Goal: Task Accomplishment & Management: Manage account settings

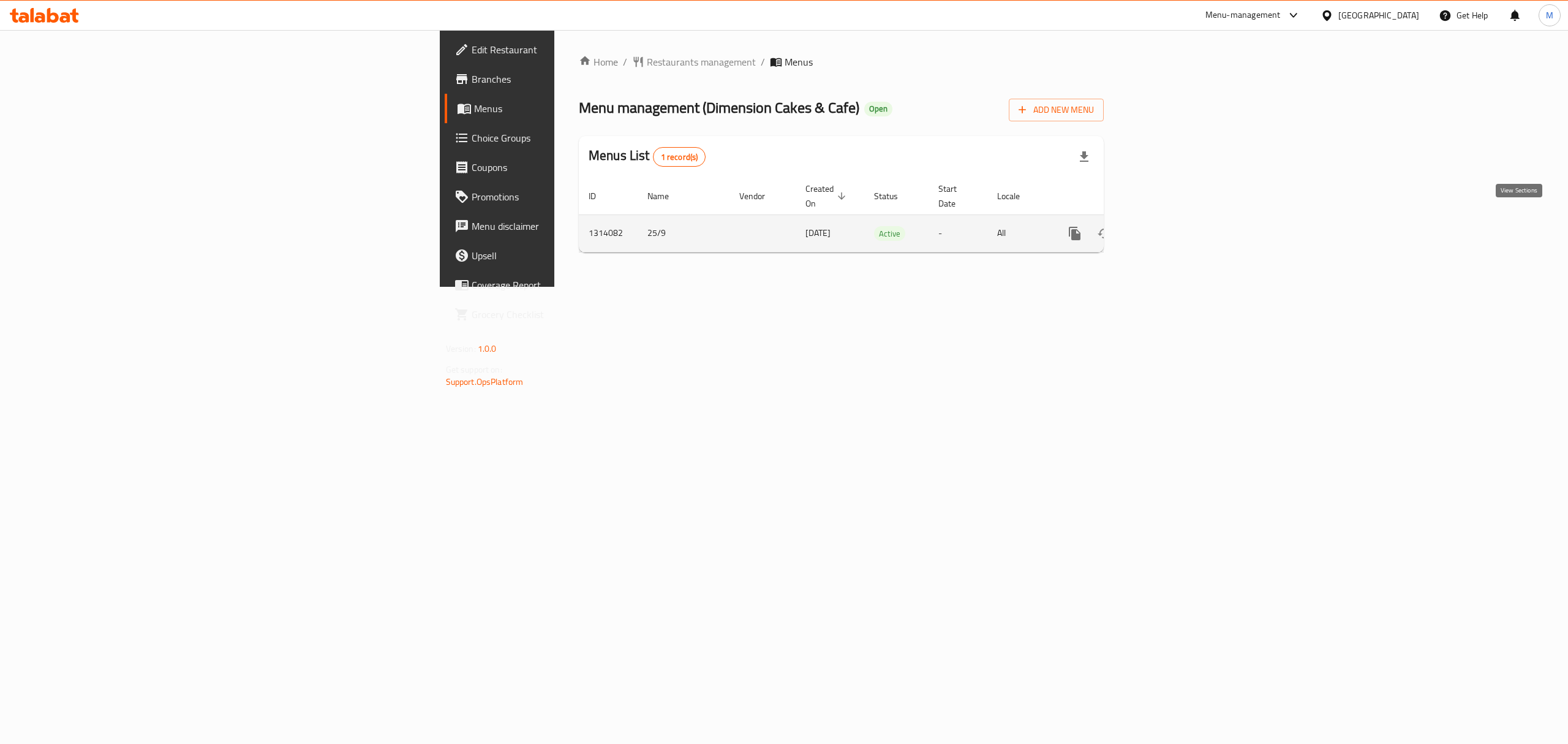
click at [1171, 226] on icon "enhanced table" at bounding box center [1164, 233] width 15 height 15
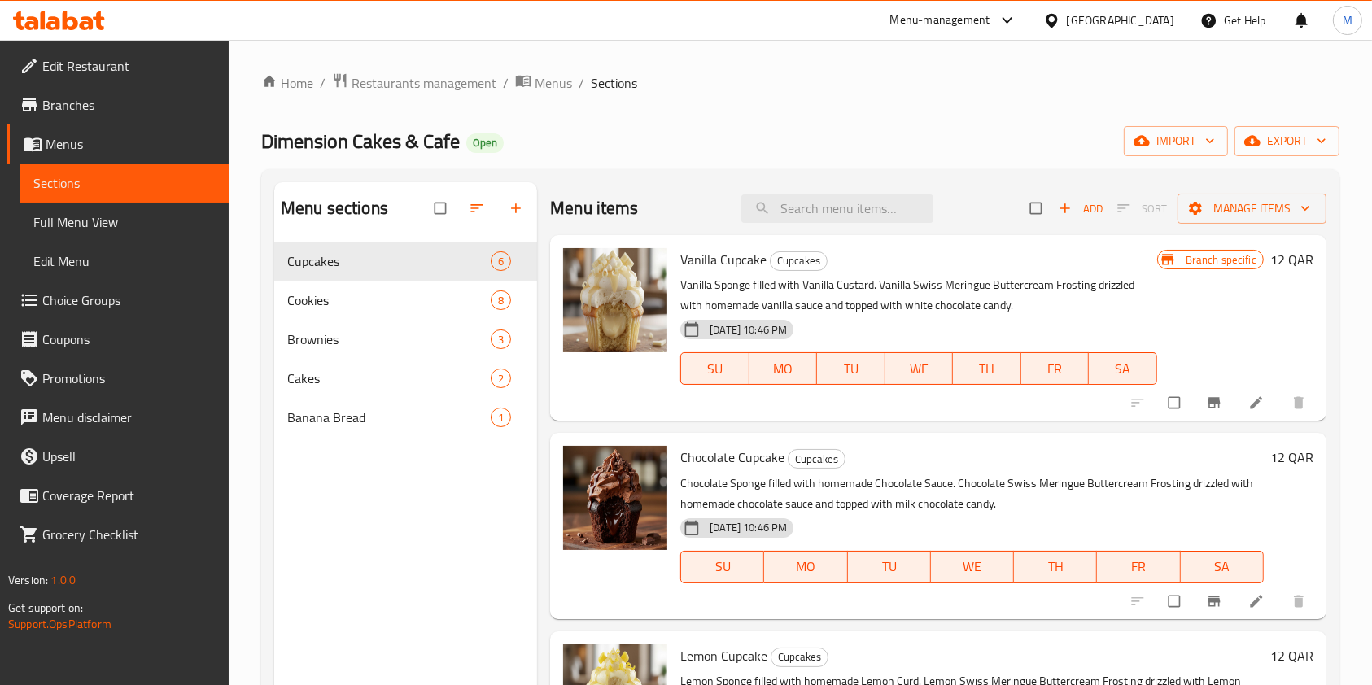
click at [857, 106] on div "Home / Restaurants management / Menus / Sections Dimension Cakes & Cafe Open im…" at bounding box center [800, 476] width 1078 height 808
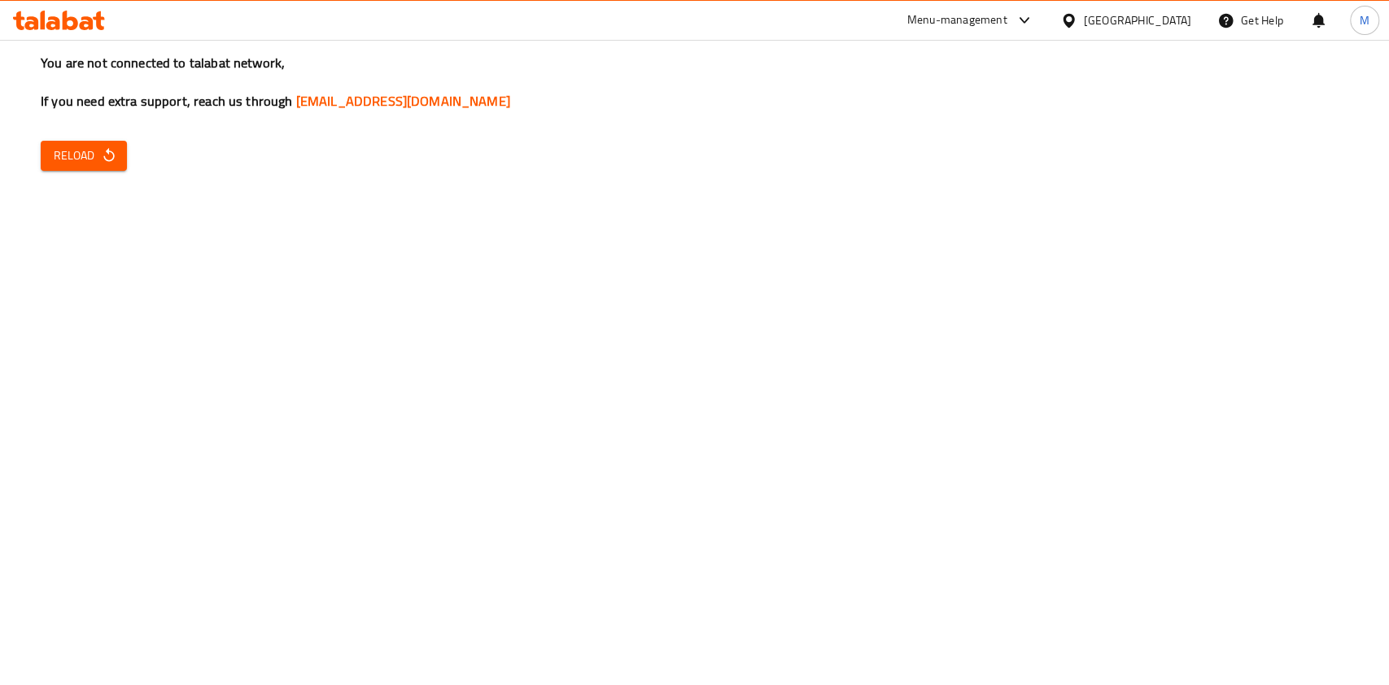
click at [493, 162] on div "You are not connected to talabat network, If you need extra support, reach us t…" at bounding box center [694, 342] width 1389 height 685
click at [92, 148] on span "Reload" at bounding box center [84, 156] width 60 height 20
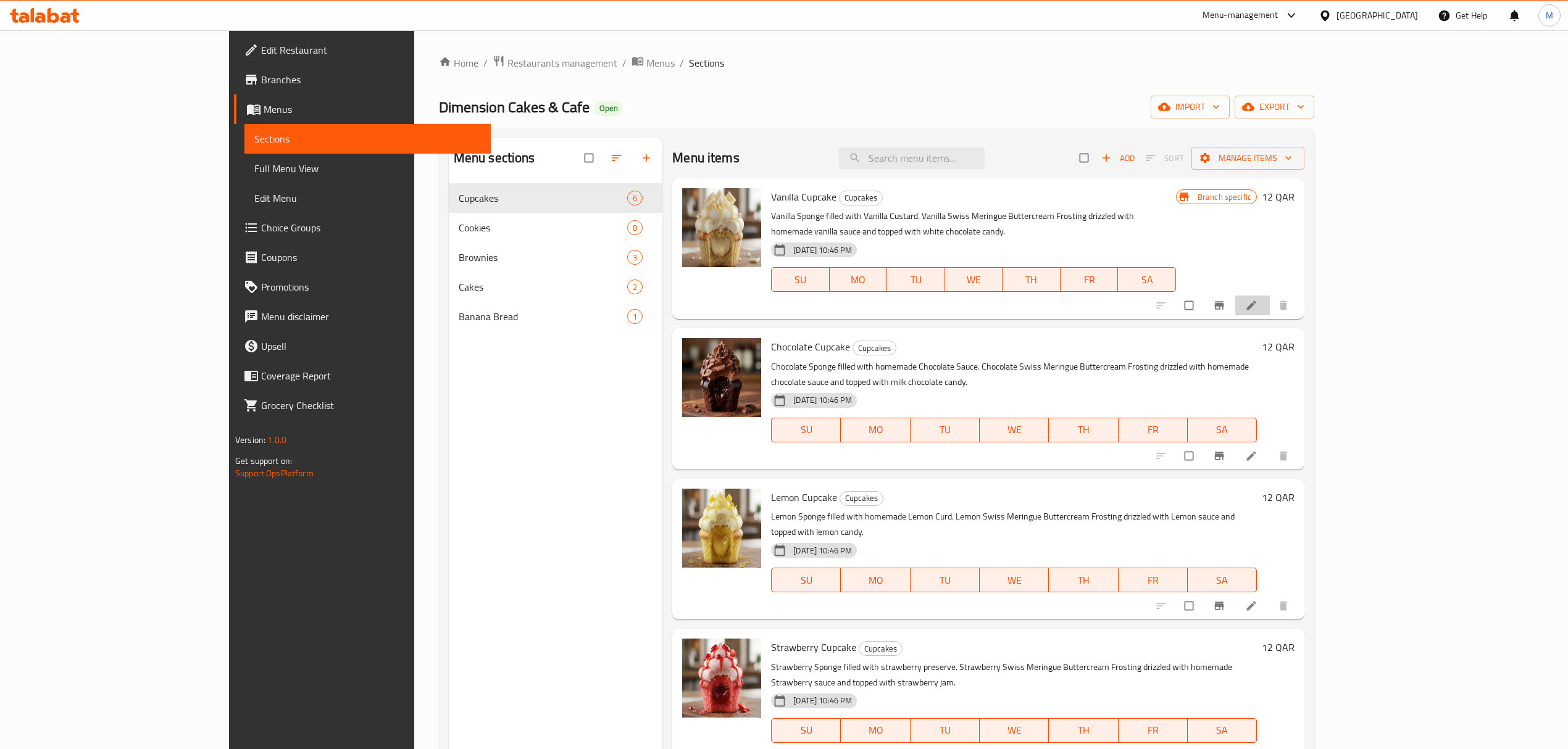
click at [1053, 296] on li at bounding box center [1252, 306] width 35 height 20
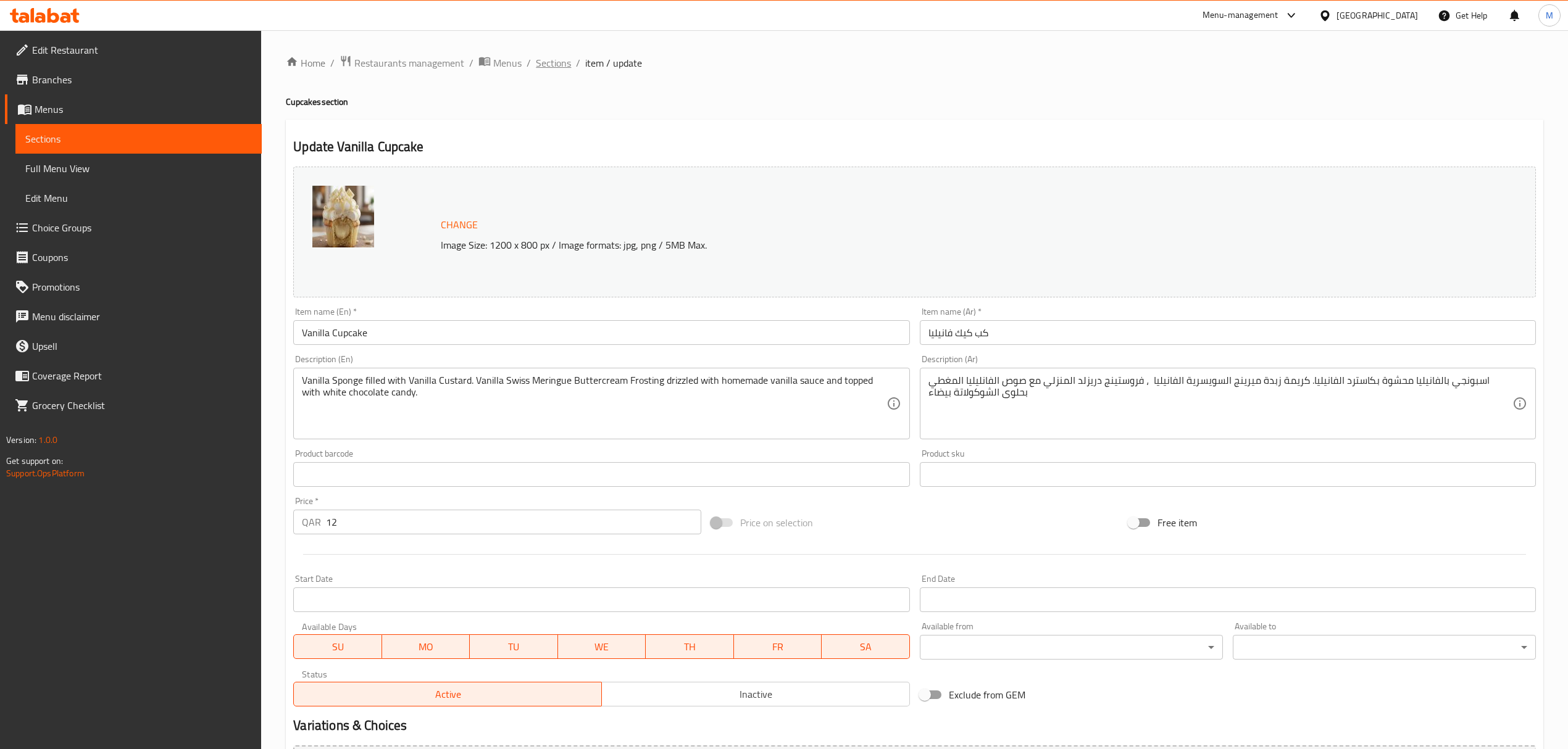
click at [549, 64] on span "Sections" at bounding box center [553, 63] width 35 height 15
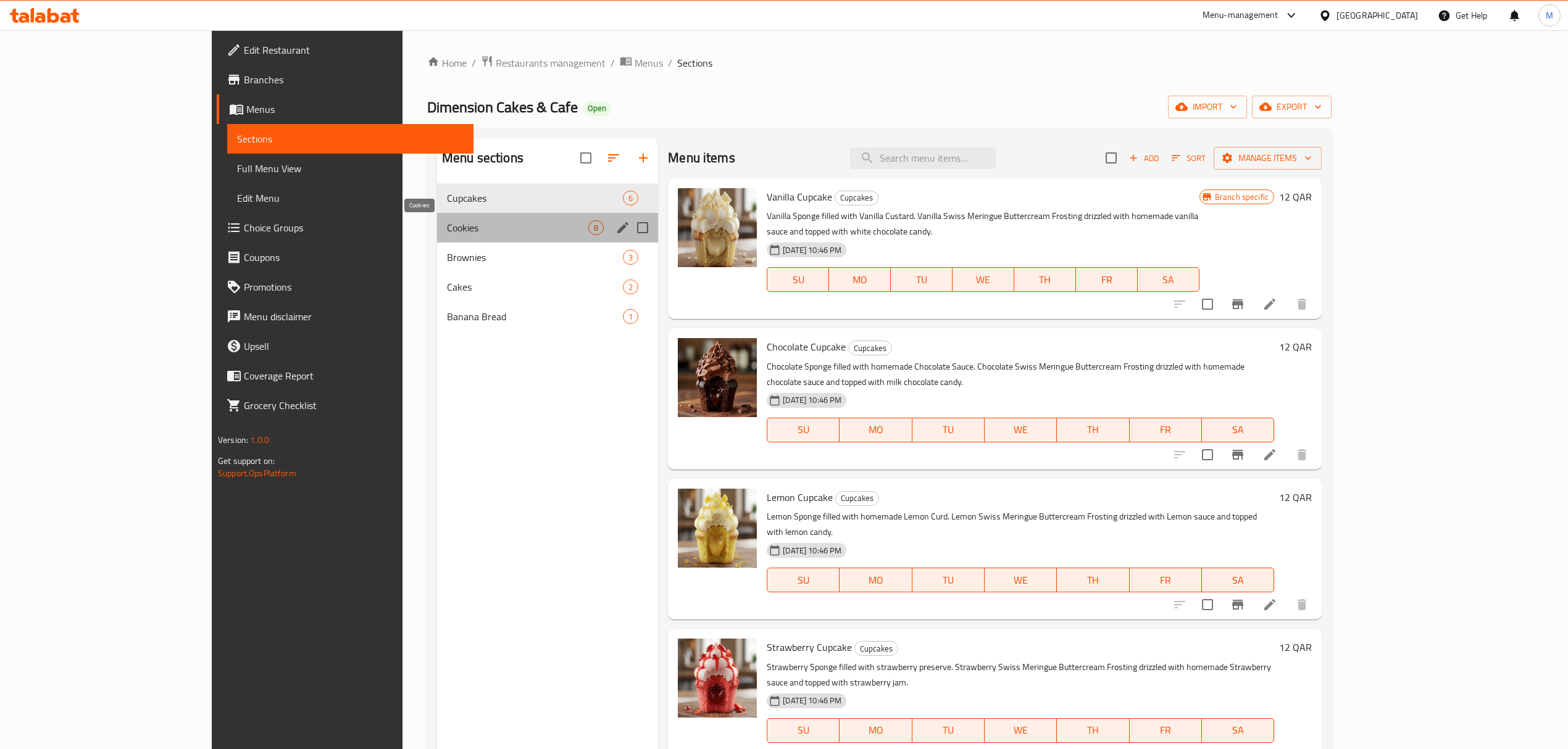
click at [447, 228] on span "Cookies" at bounding box center [517, 228] width 141 height 15
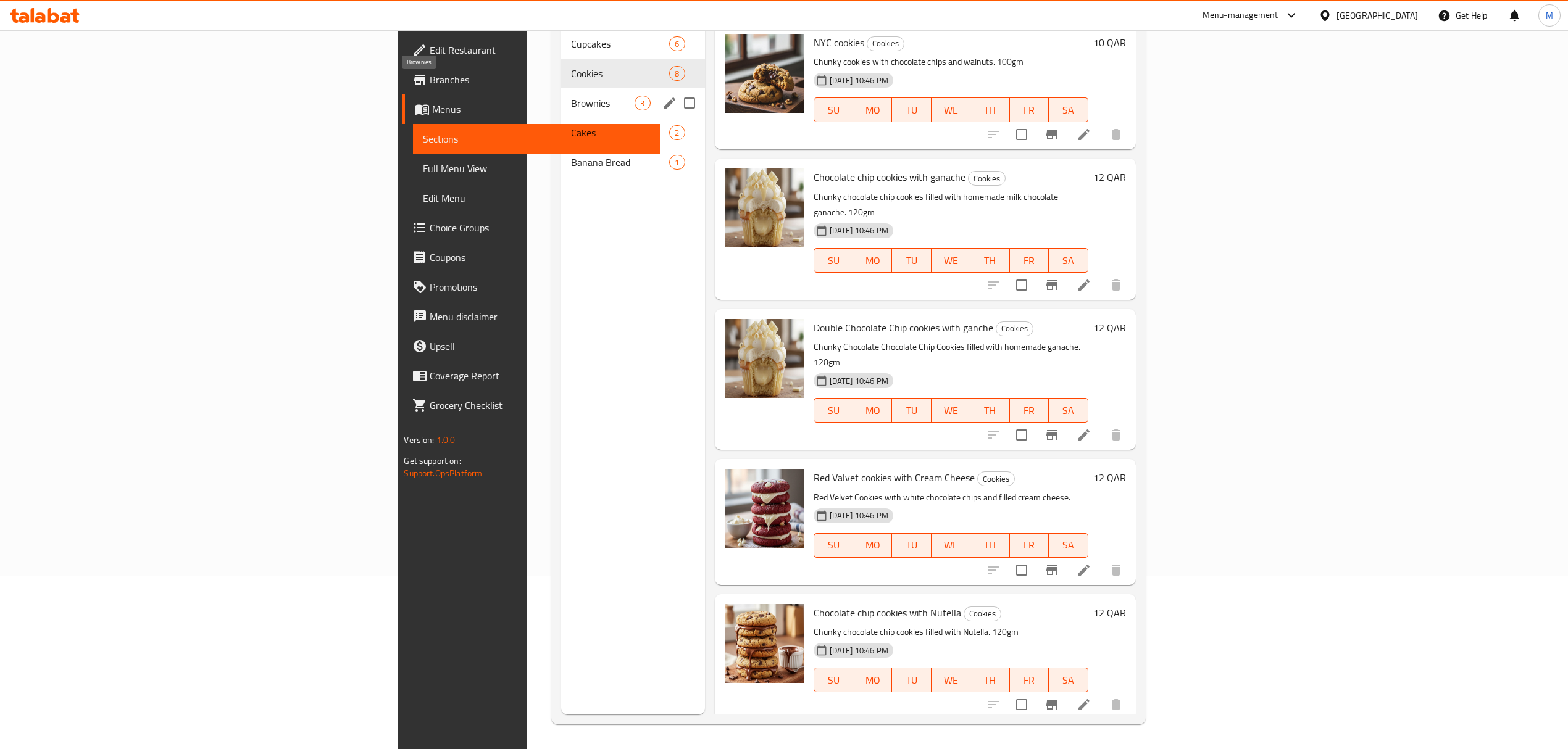
click at [571, 96] on span "Brownies" at bounding box center [603, 103] width 64 height 15
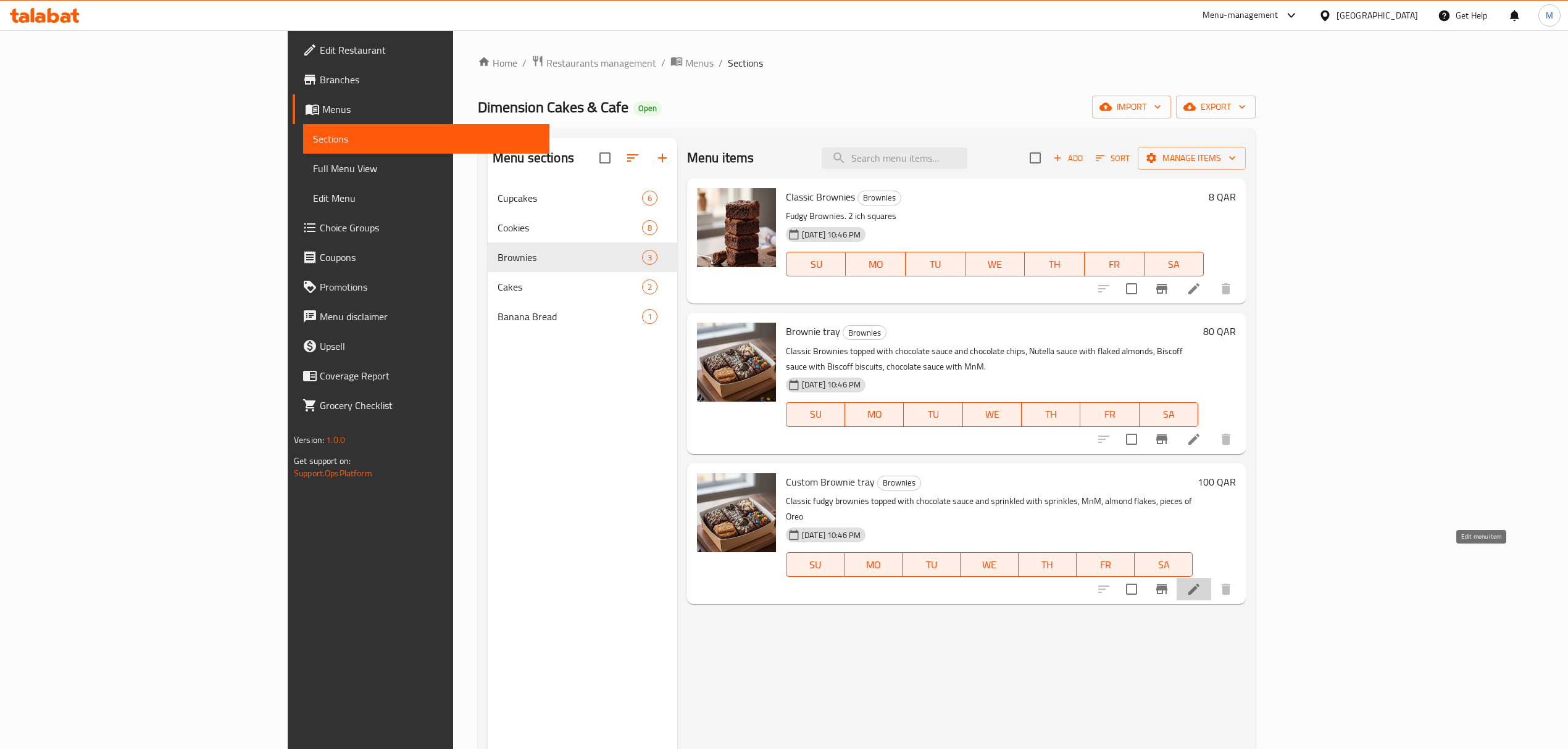
click at [1053, 519] on icon at bounding box center [1194, 589] width 11 height 11
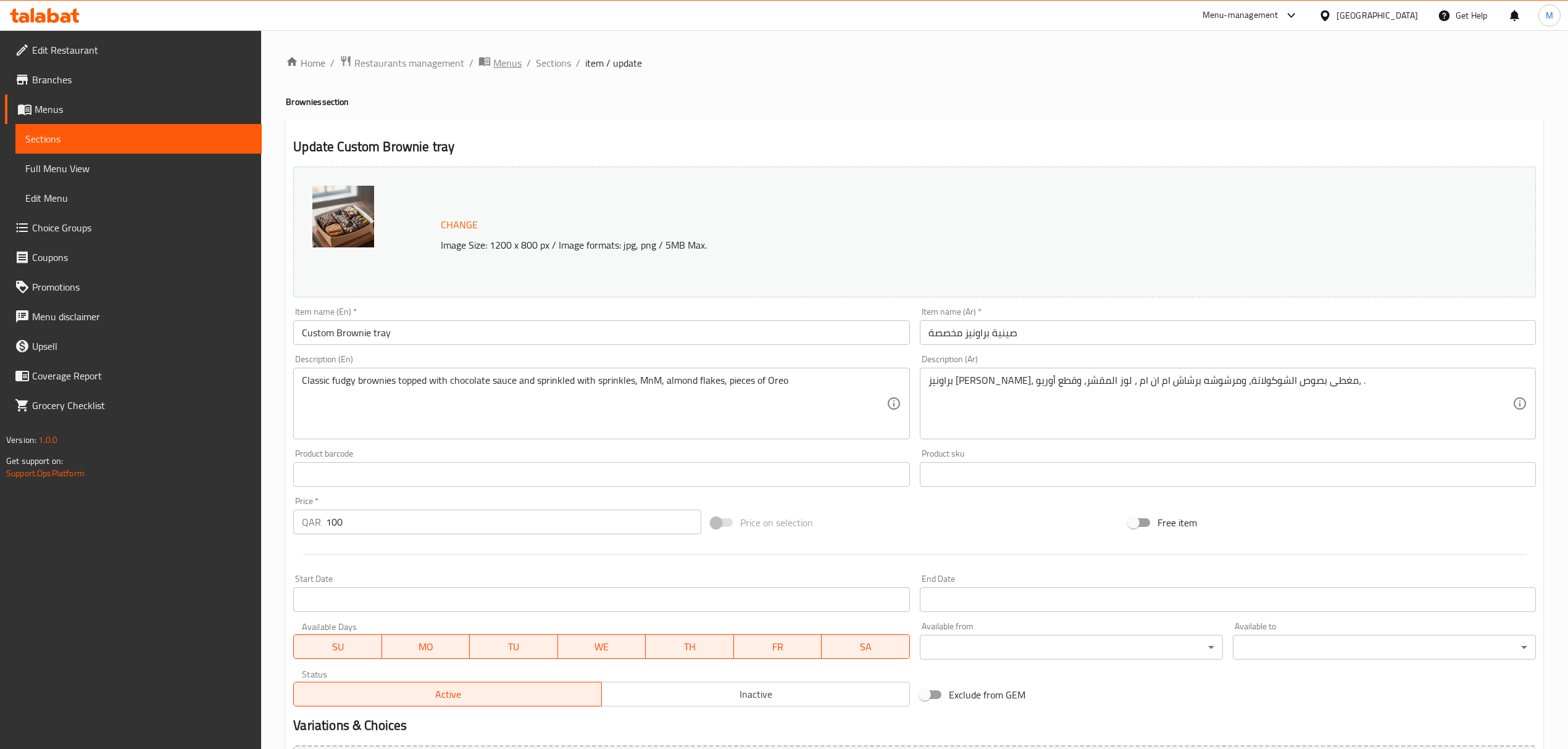
click at [512, 55] on span "Menus" at bounding box center [507, 63] width 28 height 15
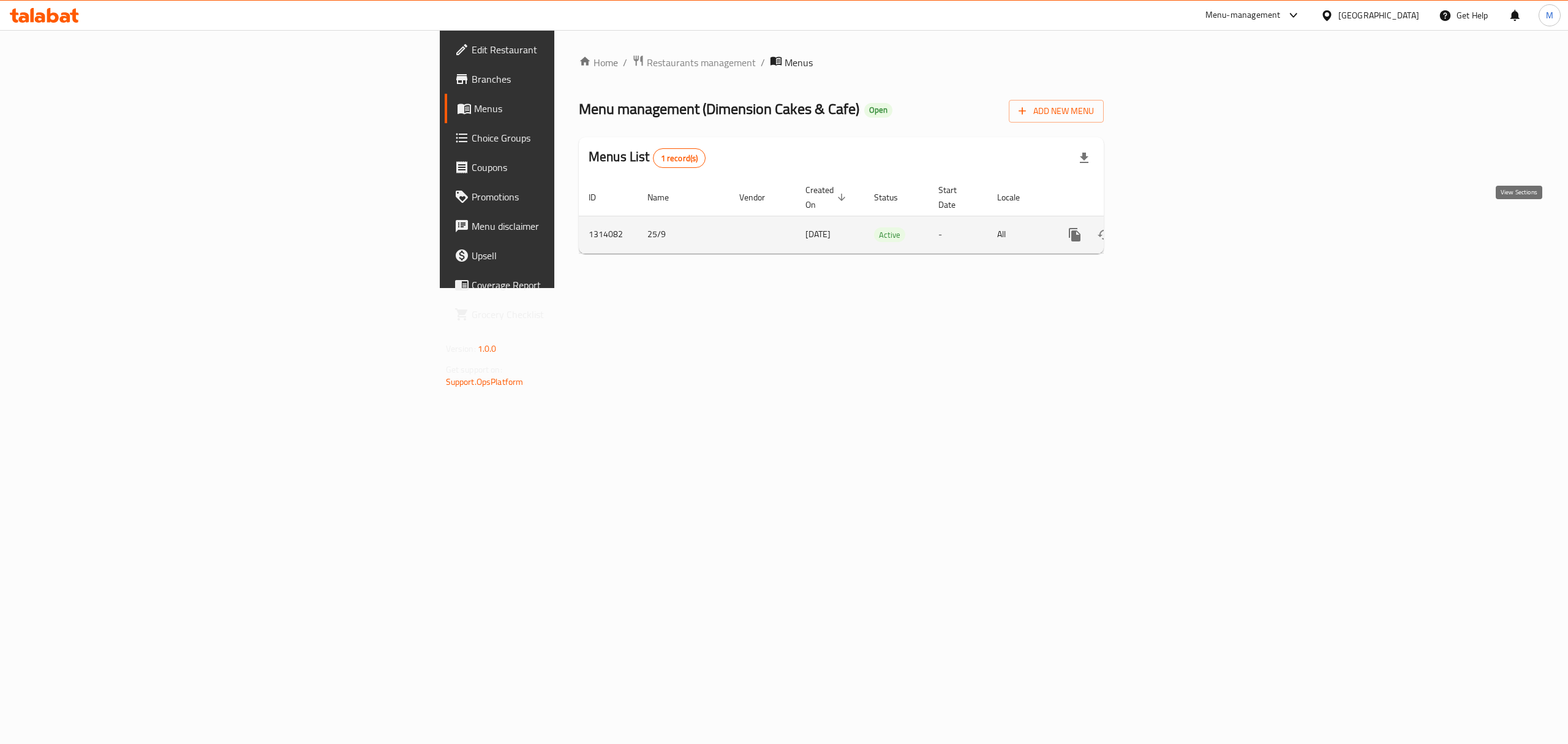
click at [1045, 224] on link "enhanced table" at bounding box center [1163, 234] width 29 height 29
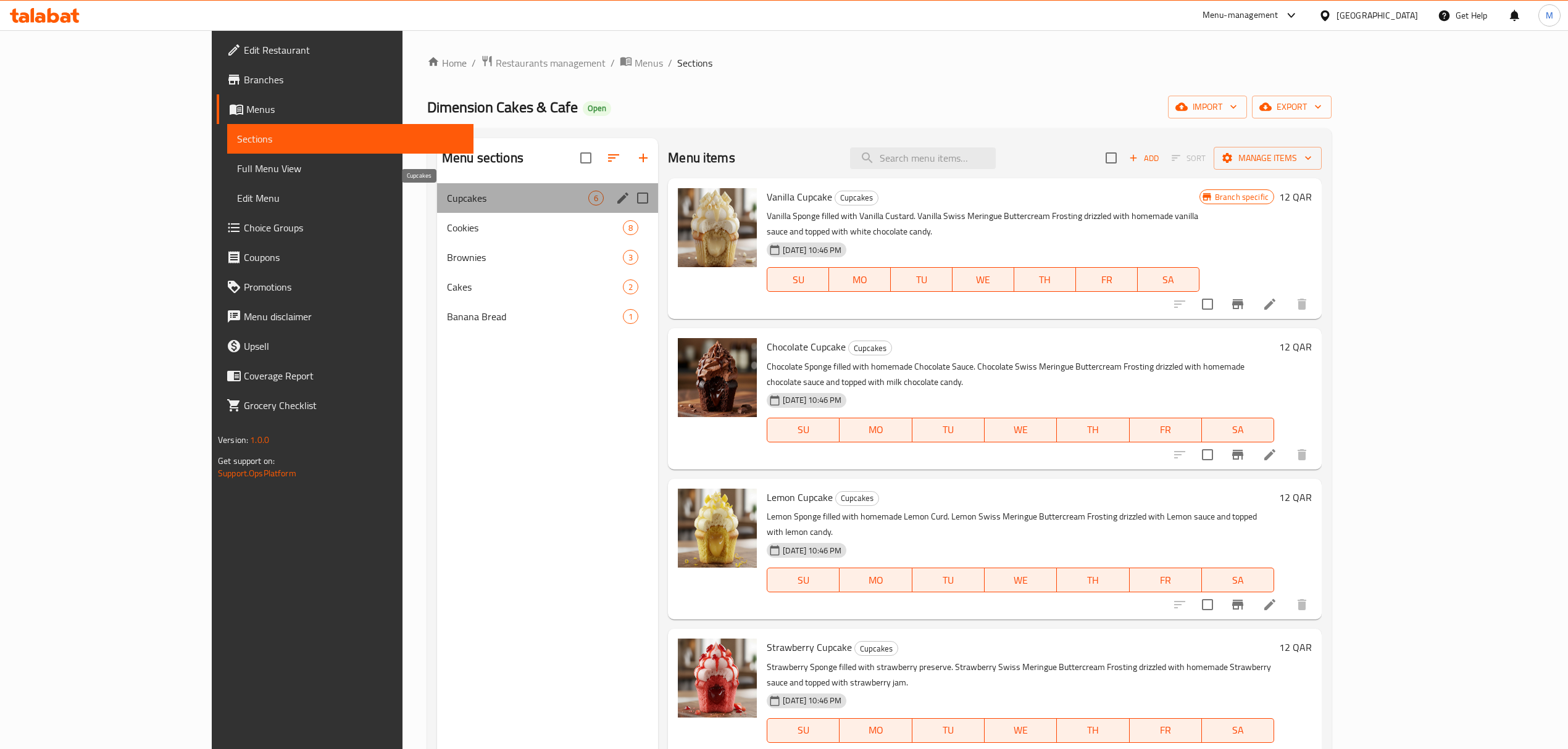
click at [459, 205] on span "Cupcakes" at bounding box center [517, 198] width 141 height 15
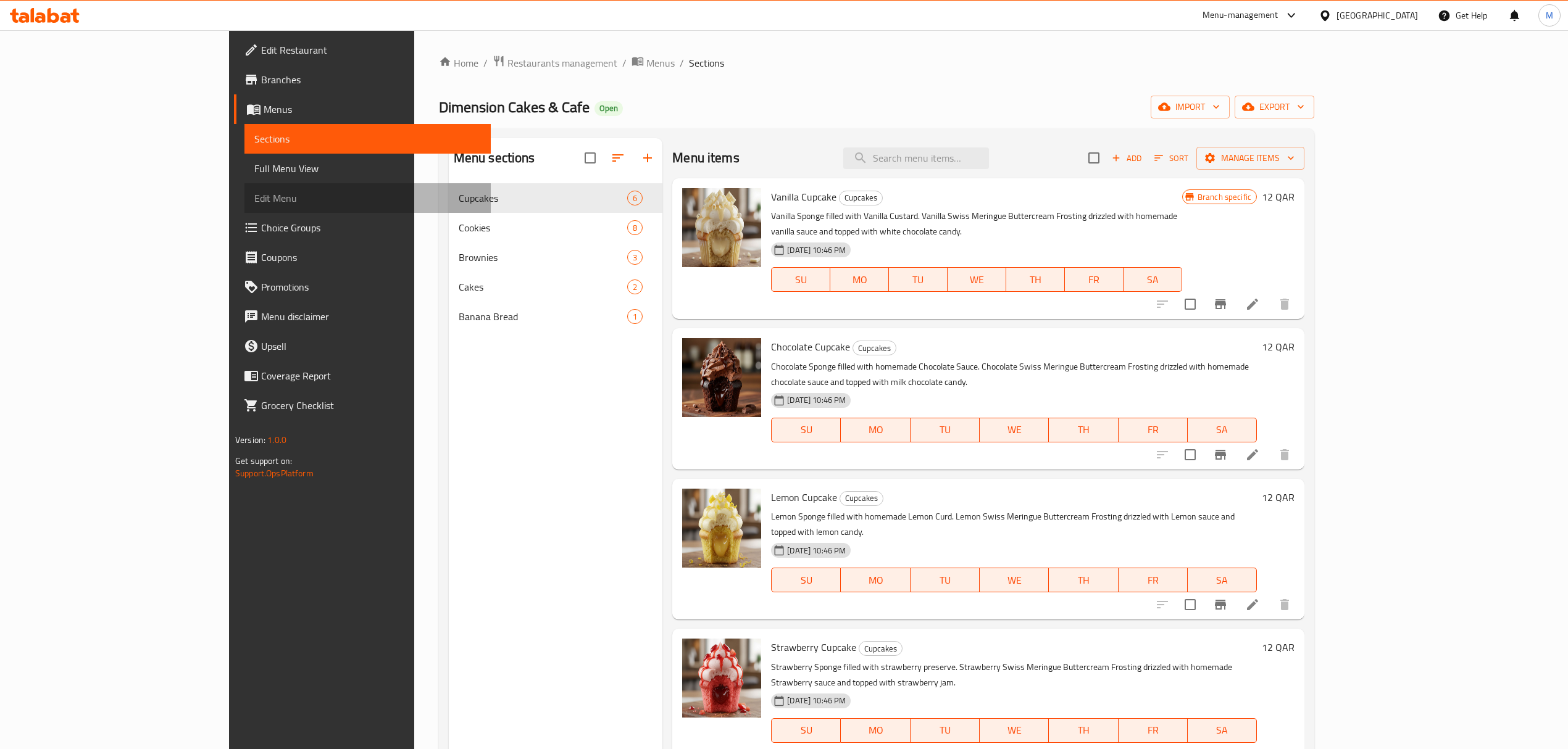
click at [244, 211] on link "Edit Menu" at bounding box center [367, 198] width 247 height 30
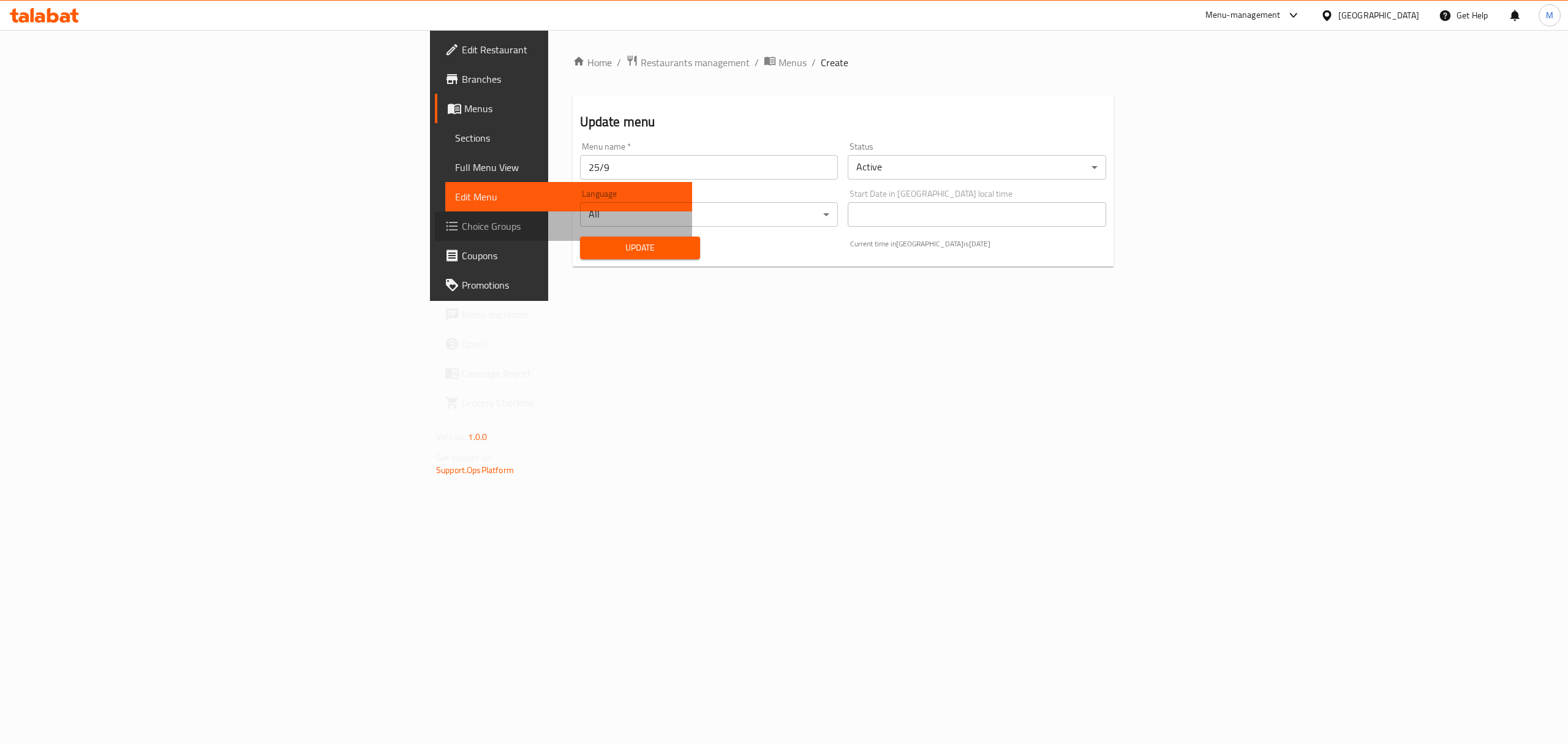
click at [462, 227] on span "Choice Groups" at bounding box center [572, 227] width 221 height 15
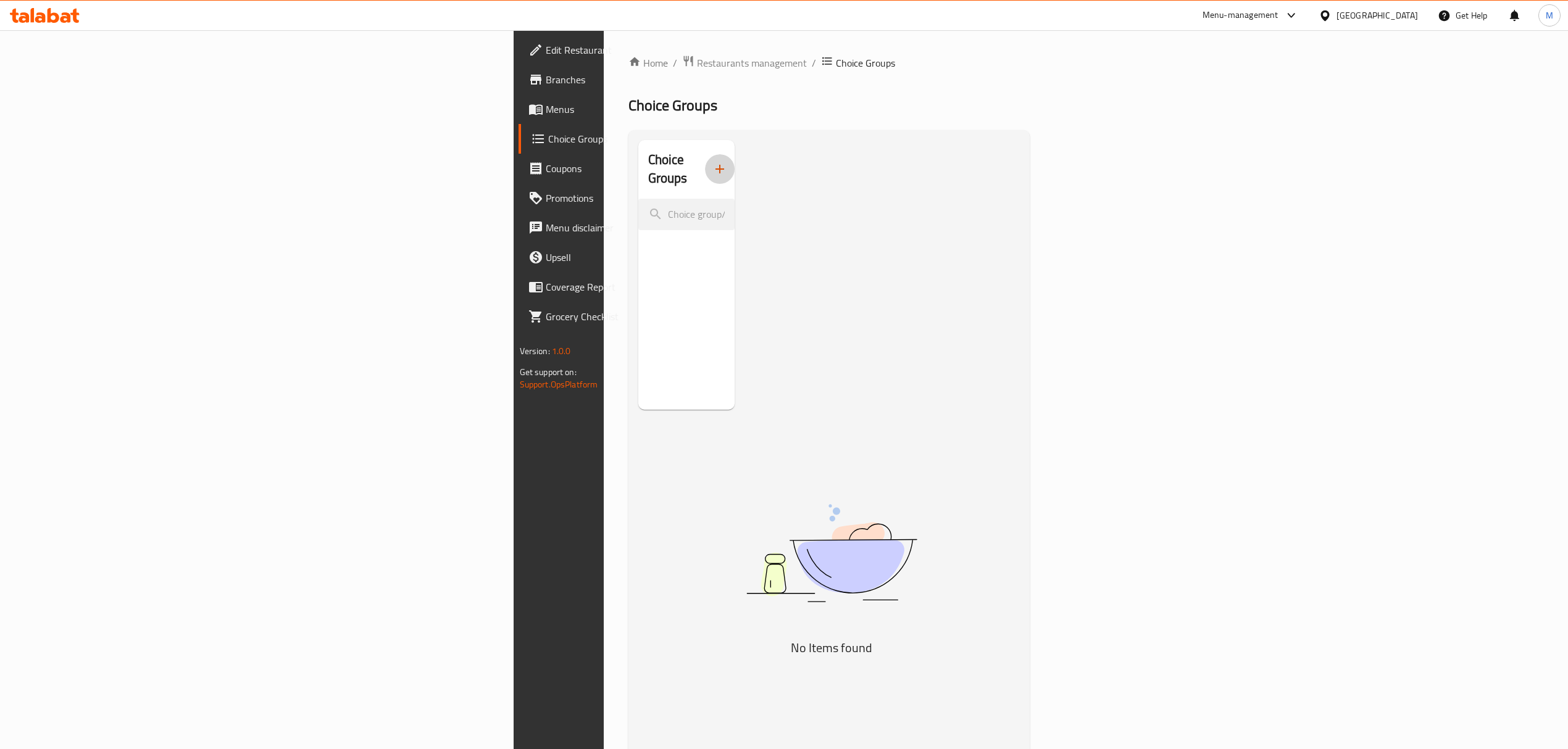
click at [712, 161] on icon "button" at bounding box center [720, 169] width 15 height 15
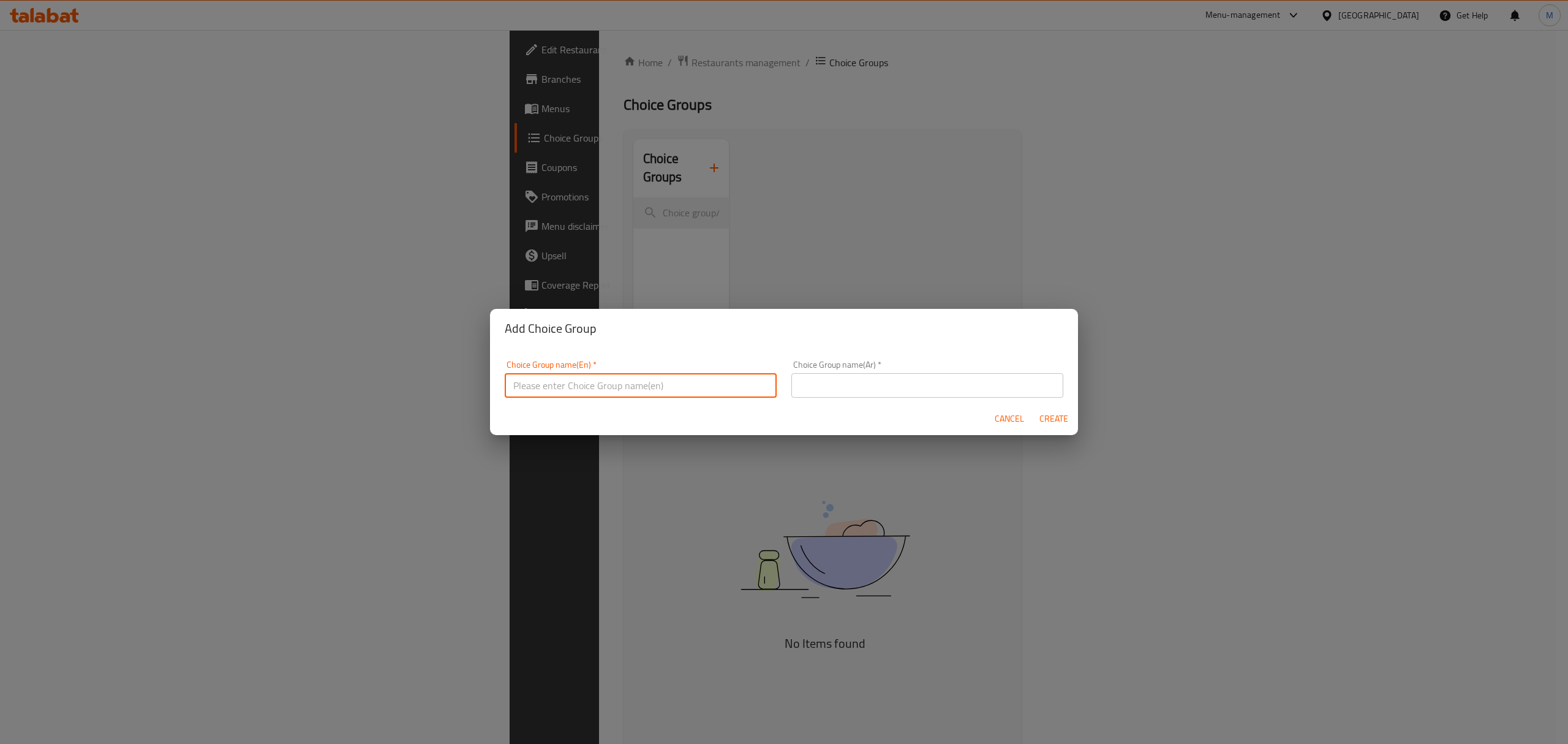
click at [594, 379] on input "text" at bounding box center [641, 386] width 272 height 25
click at [979, 390] on input "text" at bounding box center [927, 386] width 272 height 25
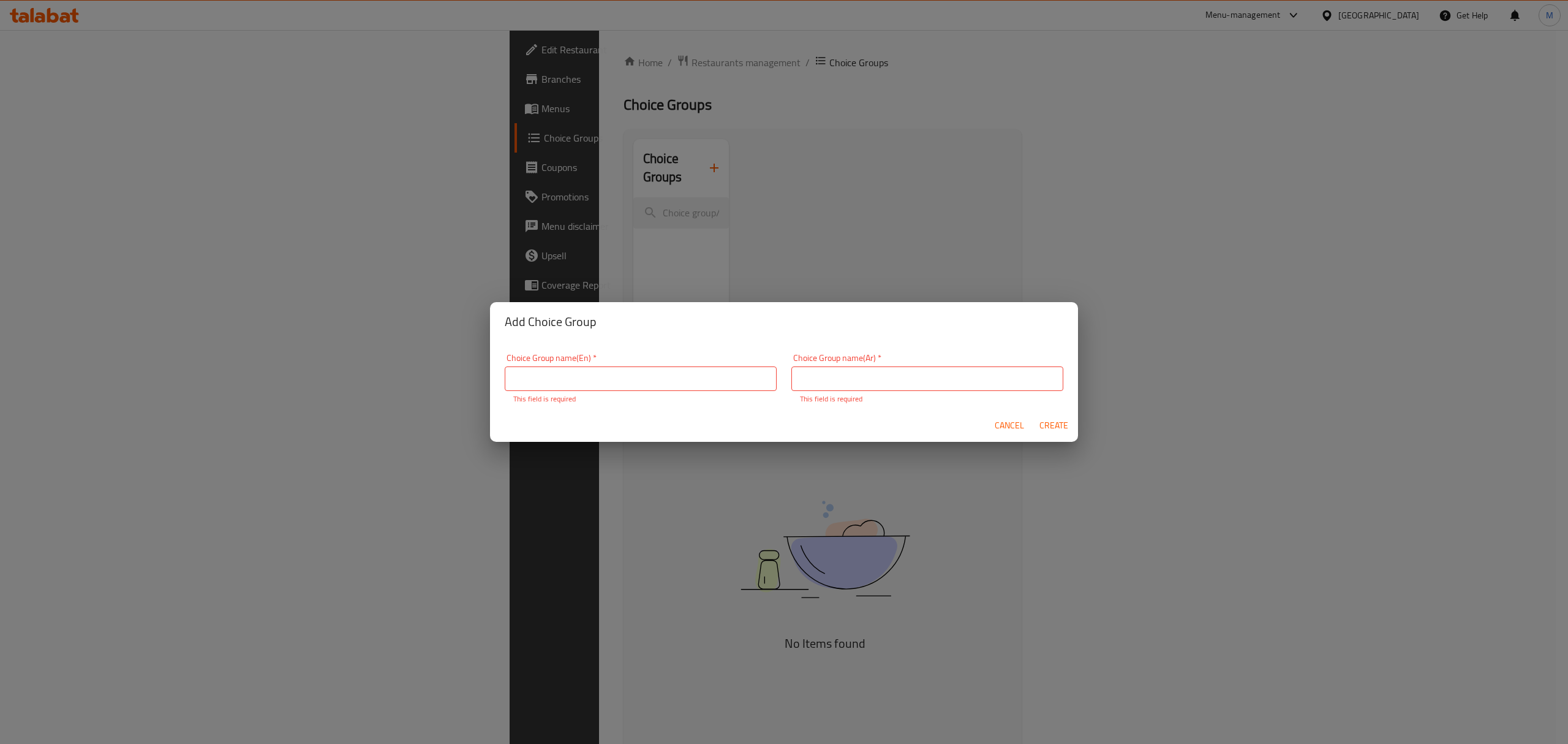
click at [904, 242] on div "Add Choice Group Choice Group name(En)   * Choice Group name(En) * This field i…" at bounding box center [784, 372] width 1568 height 744
click at [903, 267] on div "Add Choice Group Choice Group name(En)   * Choice Group name(En) * This field i…" at bounding box center [784, 372] width 1568 height 744
click at [999, 422] on span "Cancel" at bounding box center [1009, 425] width 29 height 15
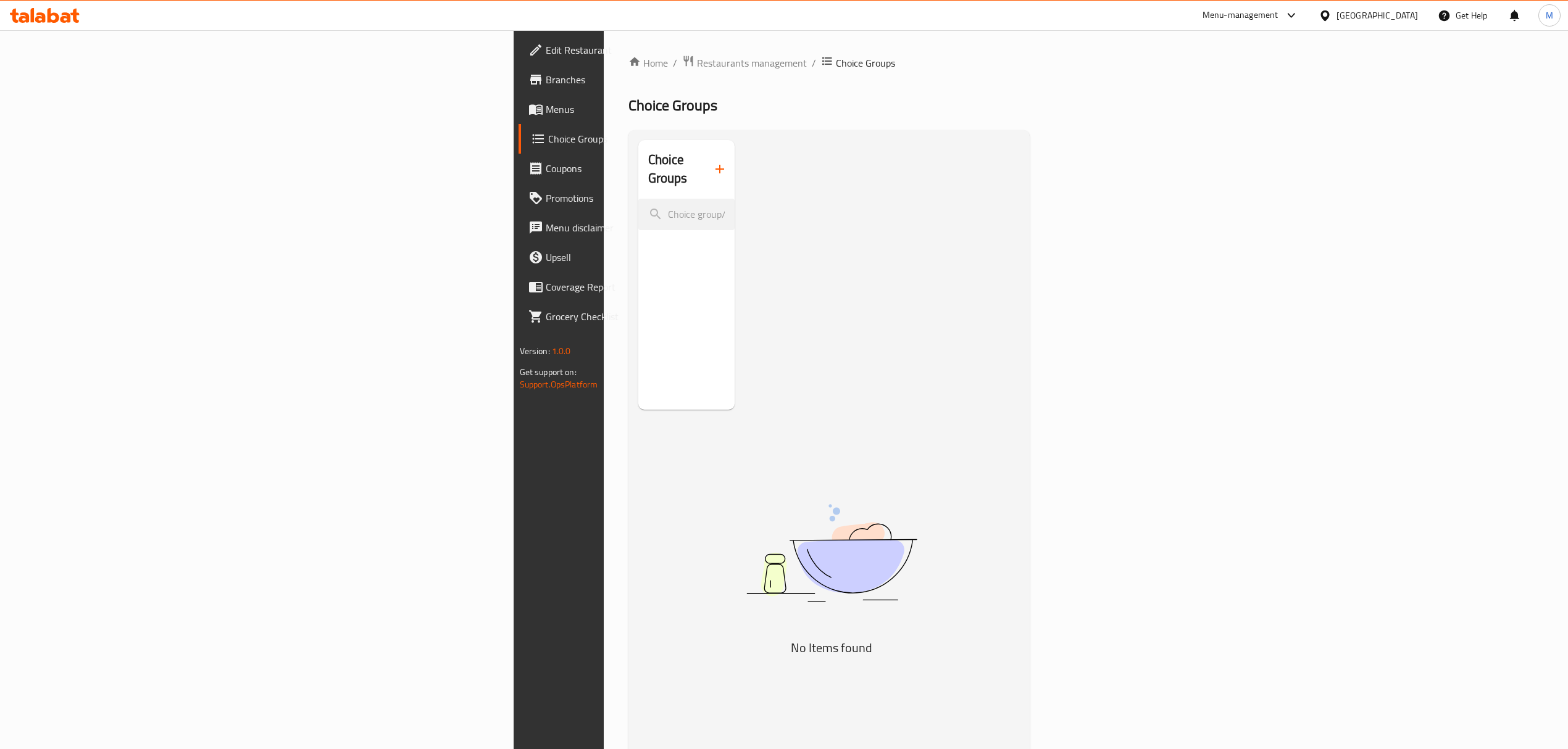
click at [545, 106] on span "Menus" at bounding box center [655, 109] width 220 height 15
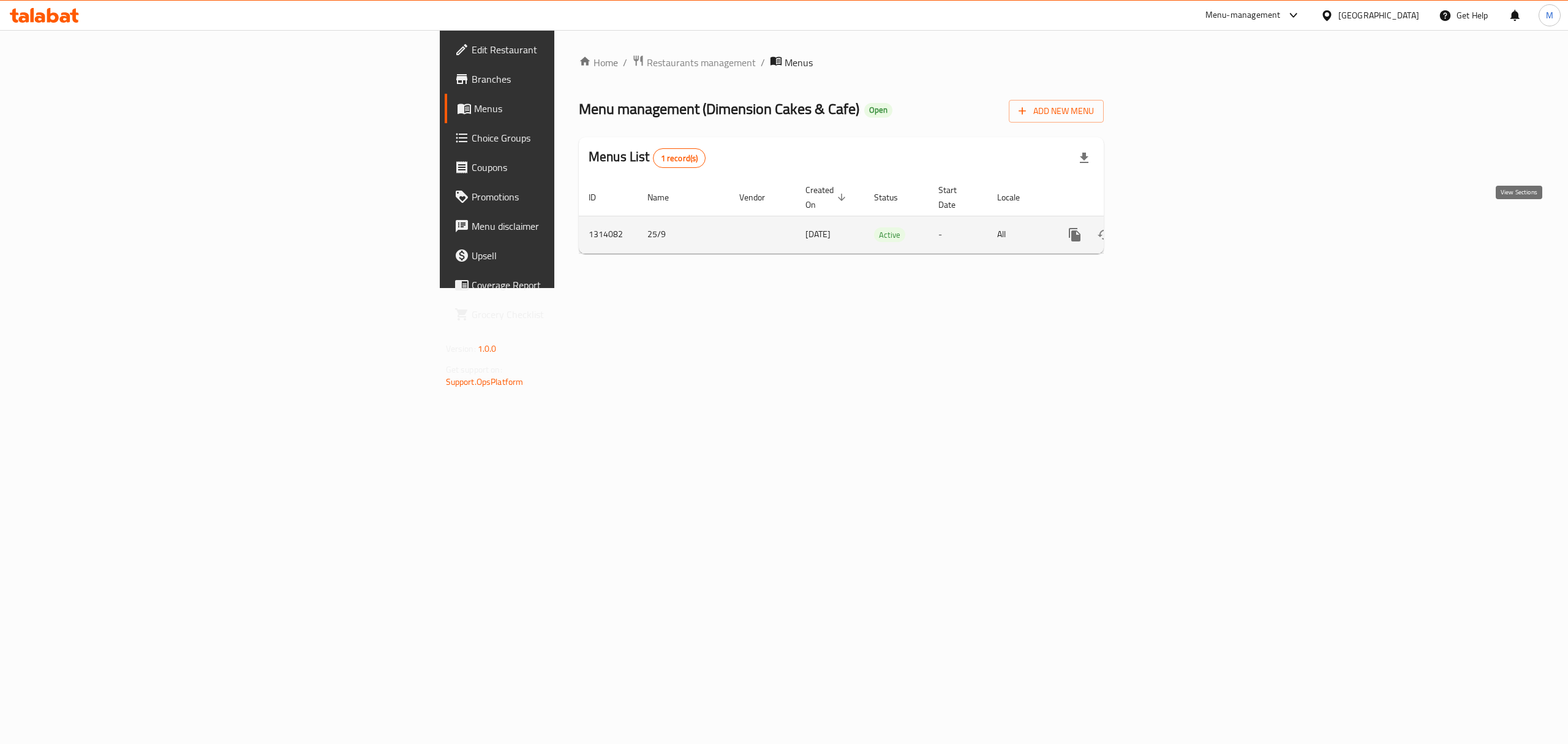
click at [1045, 227] on icon "enhanced table" at bounding box center [1164, 235] width 15 height 15
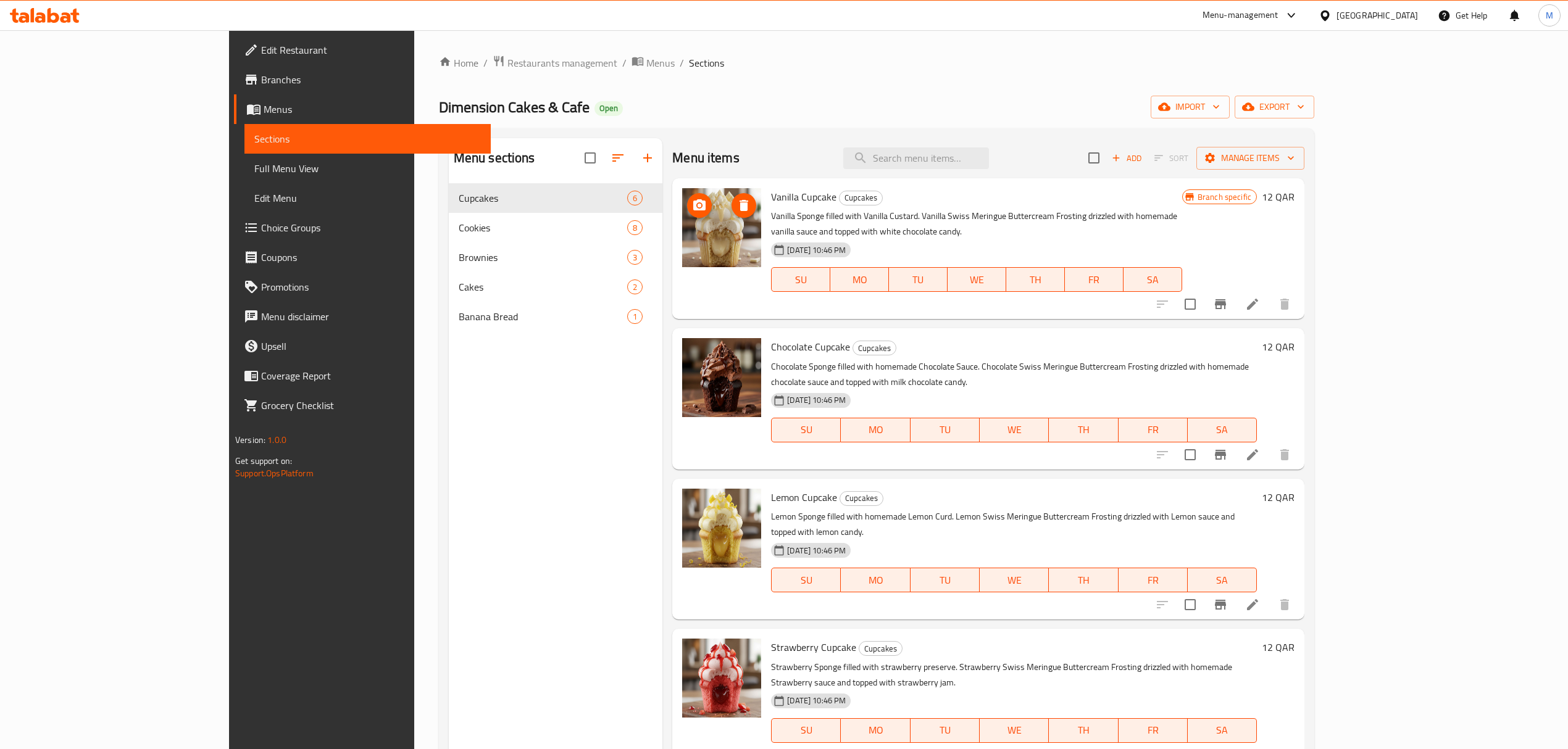
click at [682, 215] on img at bounding box center [721, 227] width 79 height 79
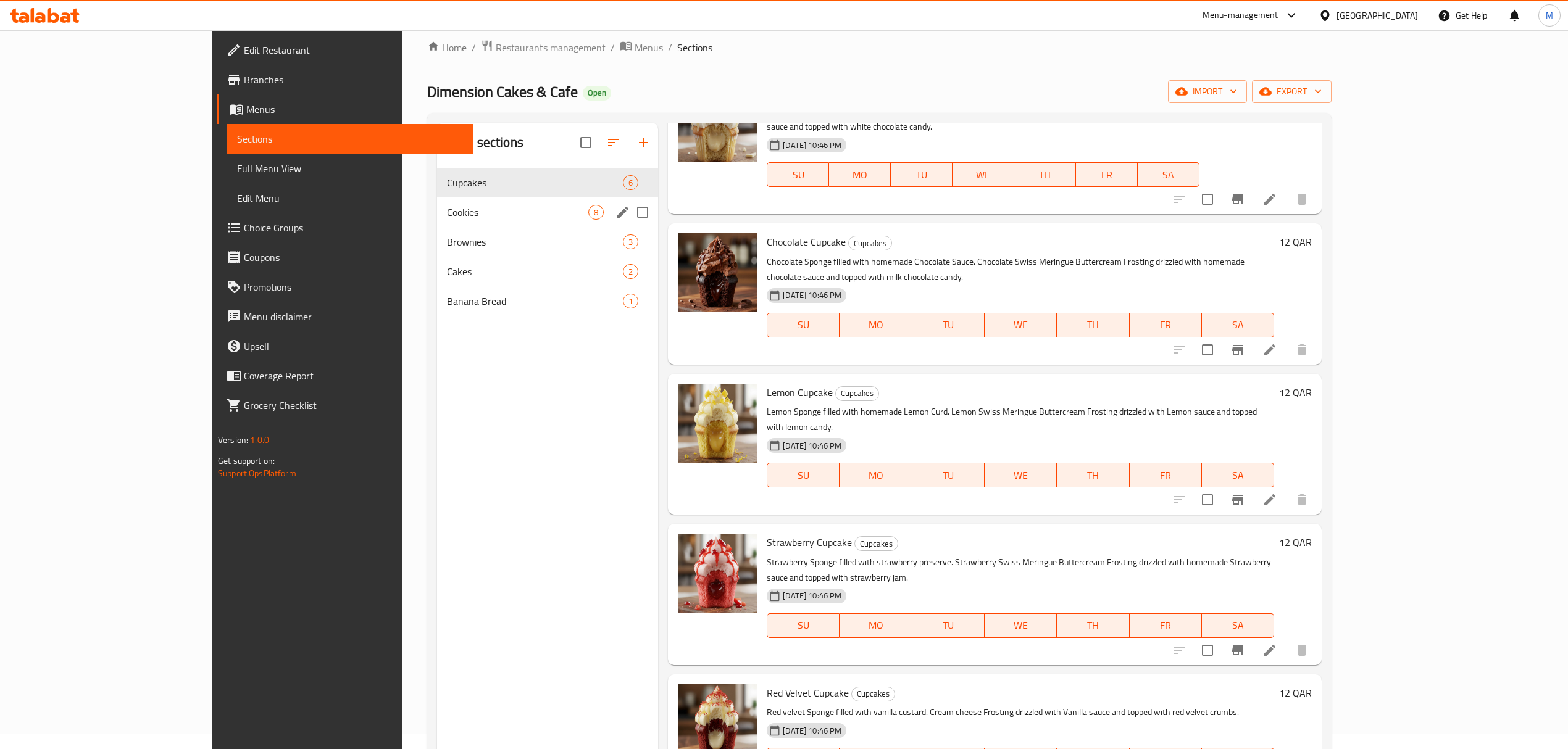
scroll to position [8, 0]
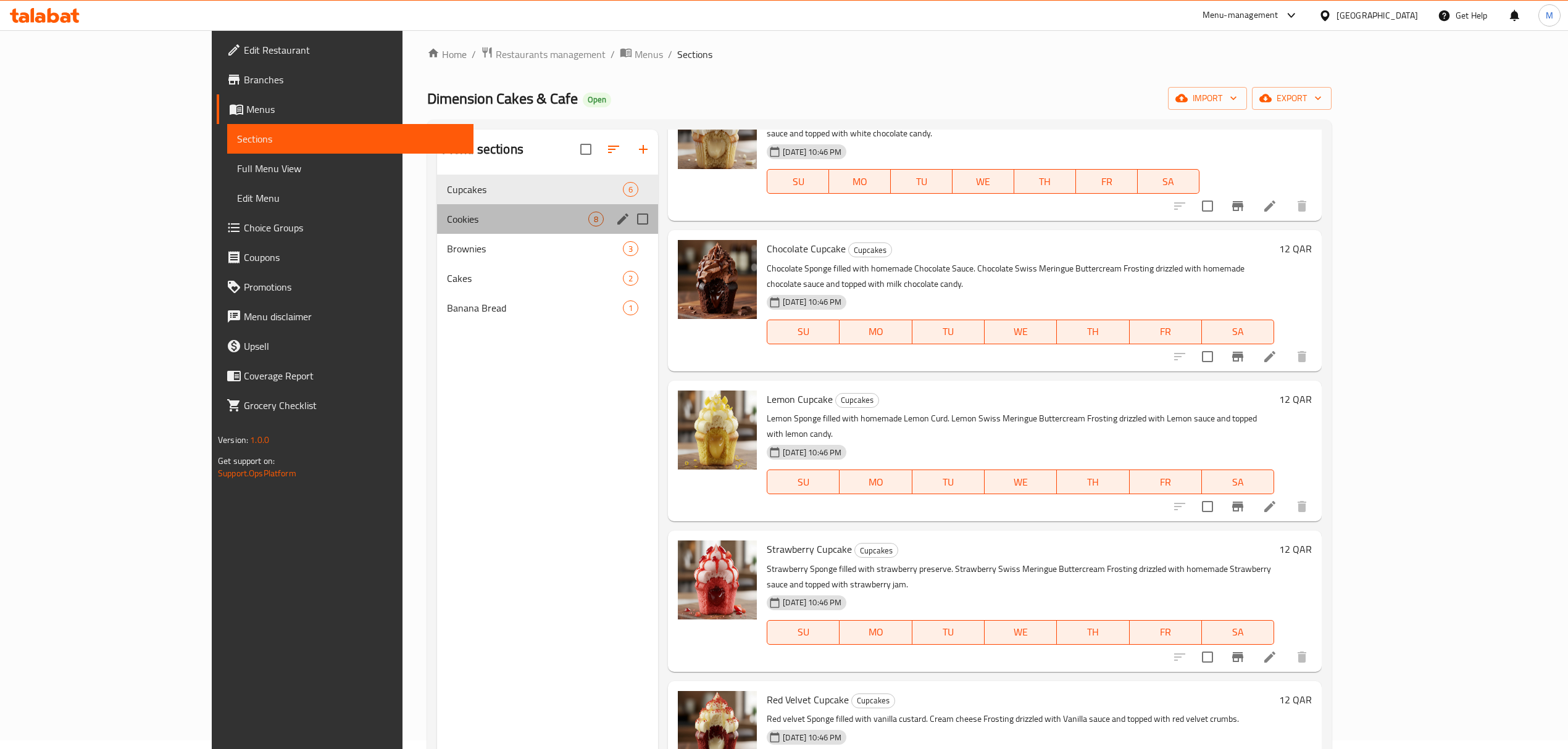
click at [437, 227] on div "Cookies 8" at bounding box center [547, 218] width 221 height 30
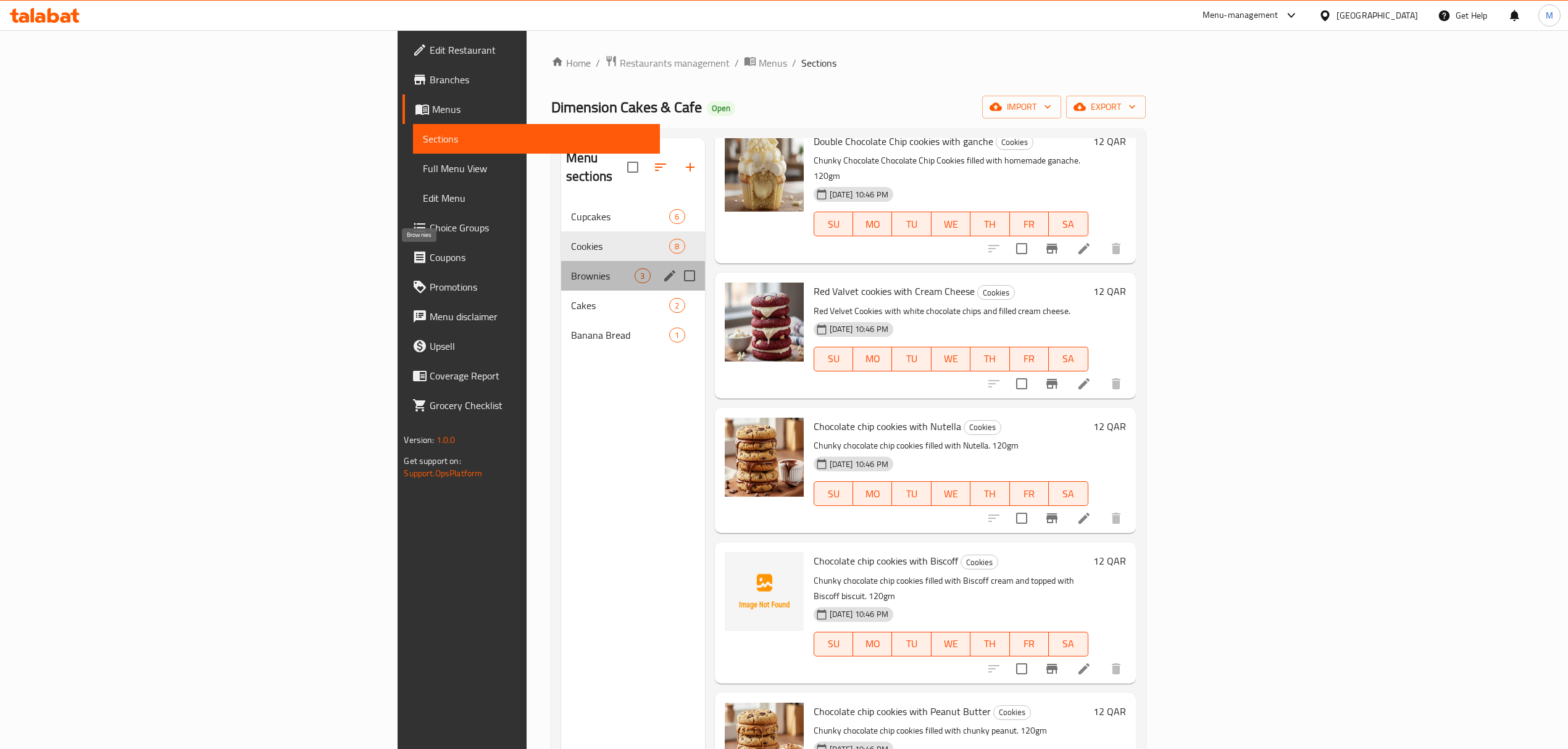
click at [571, 268] on span "Brownies" at bounding box center [603, 276] width 64 height 15
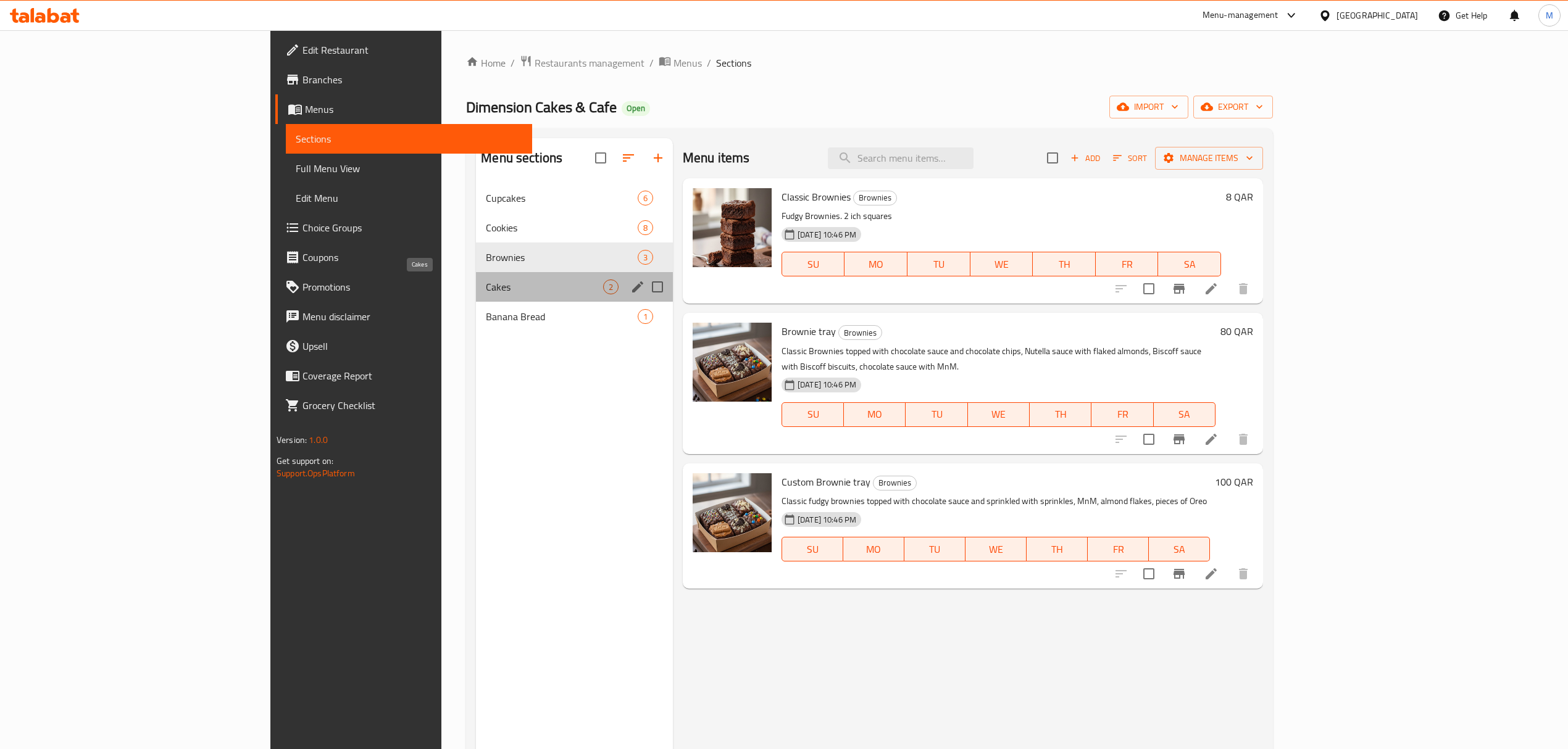
click at [489, 281] on span "Cakes" at bounding box center [544, 287] width 118 height 15
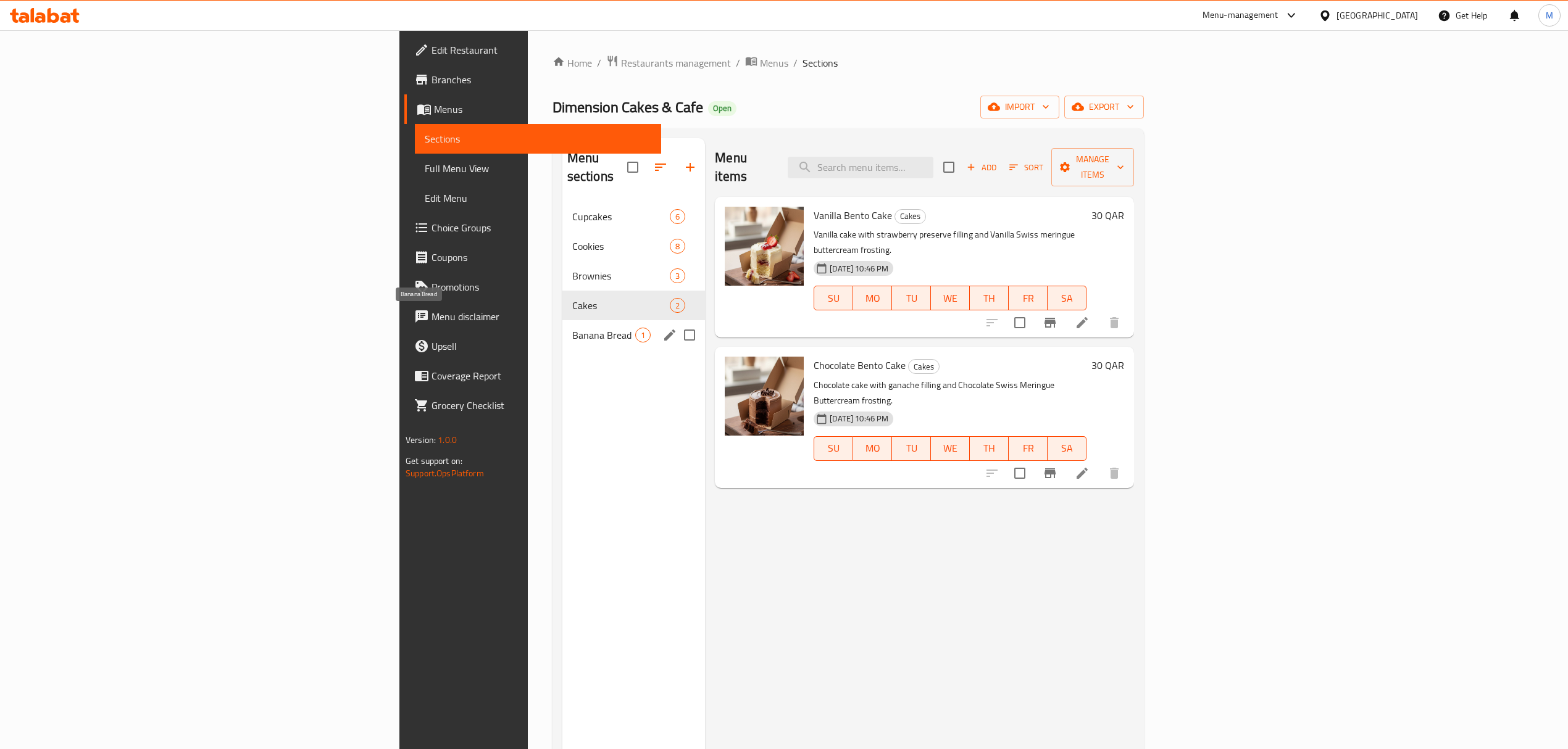
click at [572, 327] on span "Banana Bread" at bounding box center [603, 335] width 63 height 15
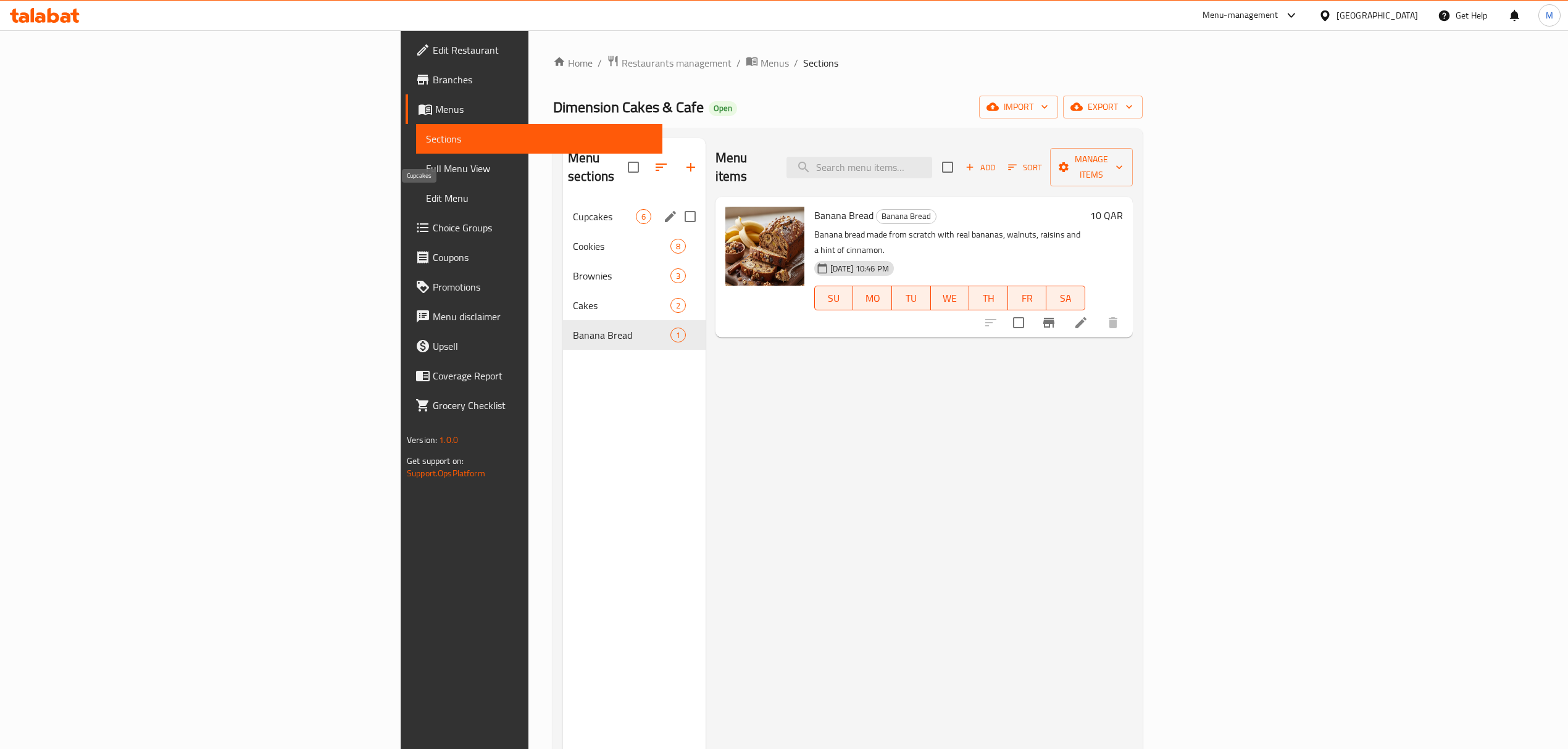
click at [573, 209] on span "Cupcakes" at bounding box center [604, 217] width 63 height 15
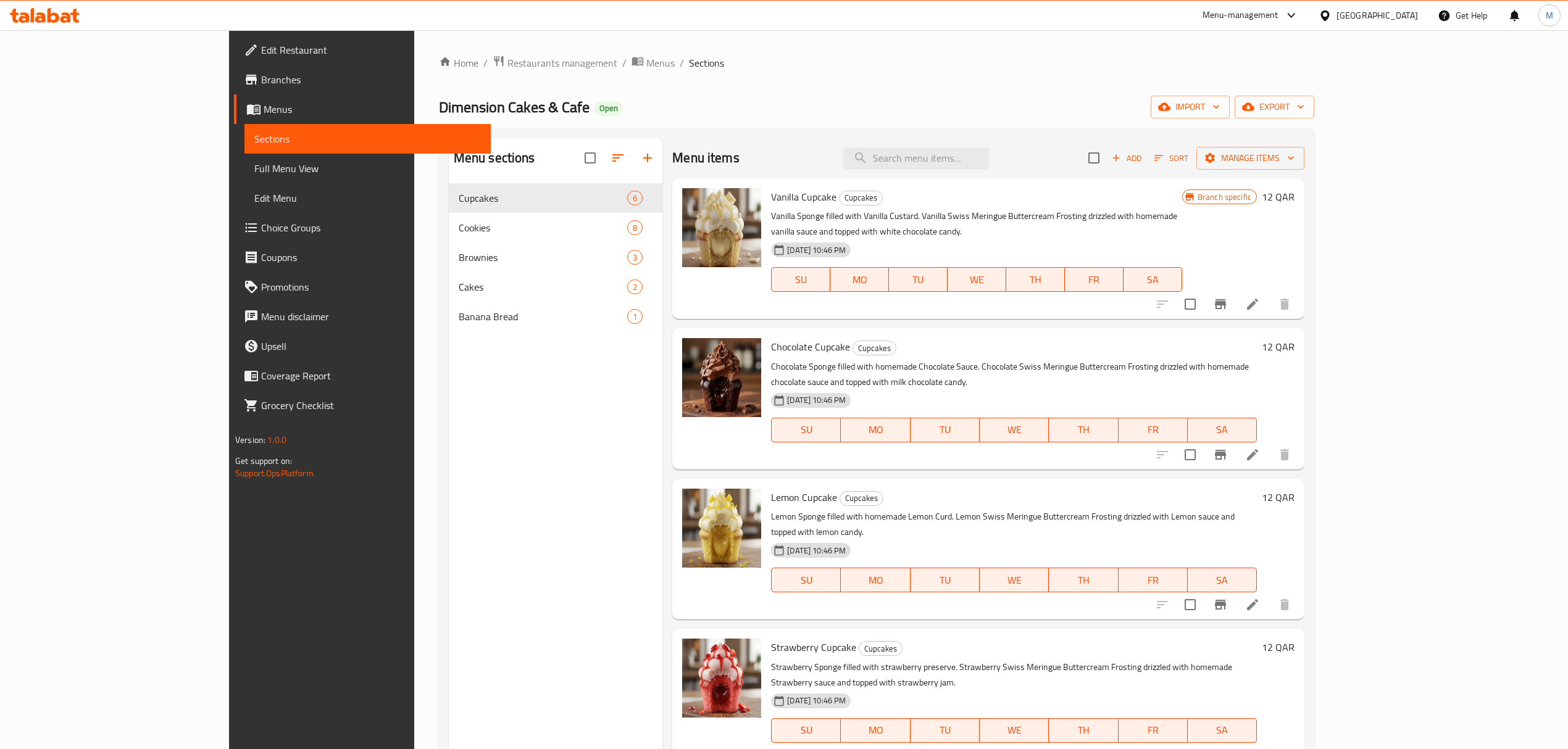
click at [264, 105] on span "Menus" at bounding box center [372, 109] width 217 height 15
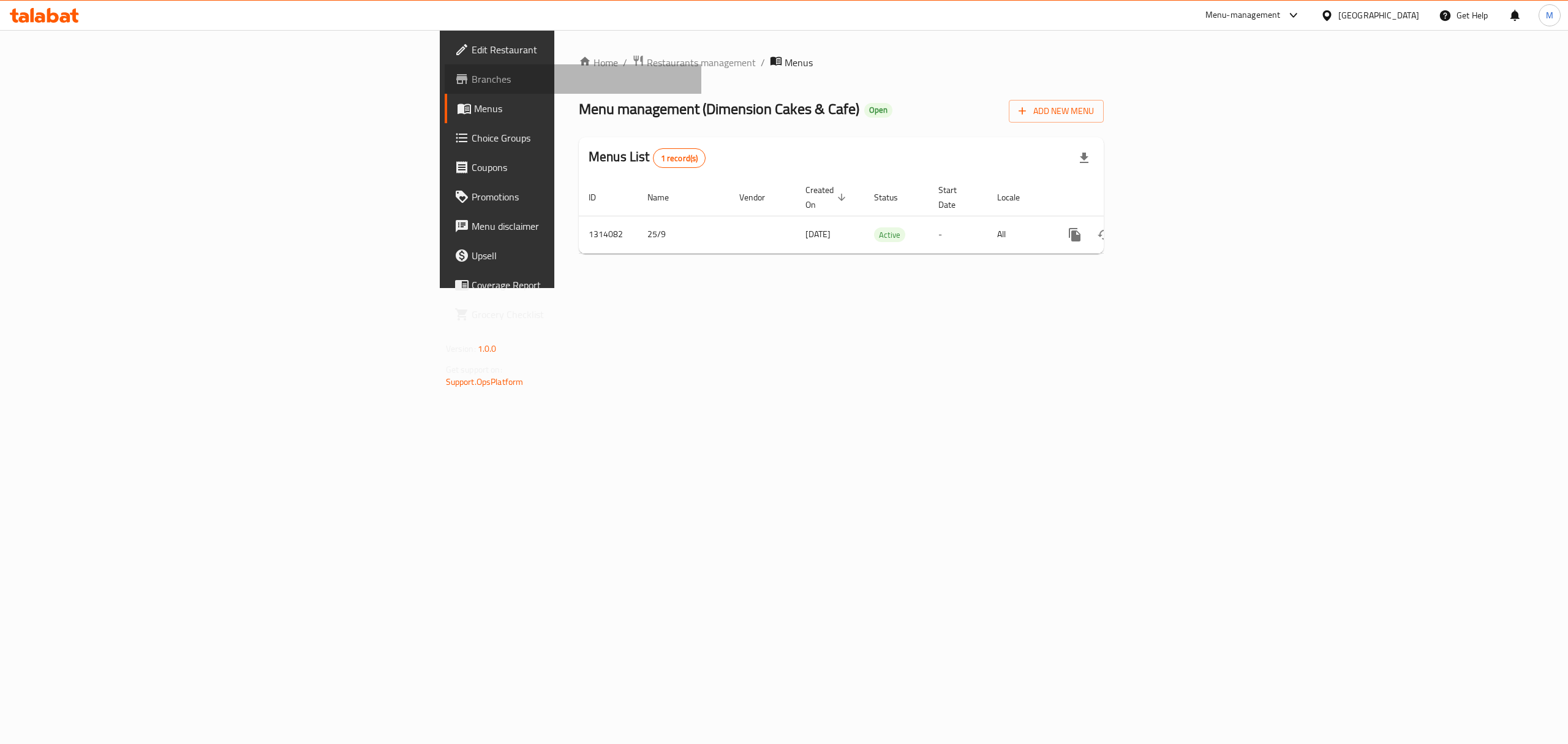
click at [472, 81] on span "Branches" at bounding box center [582, 79] width 221 height 15
